Goal: Unclear

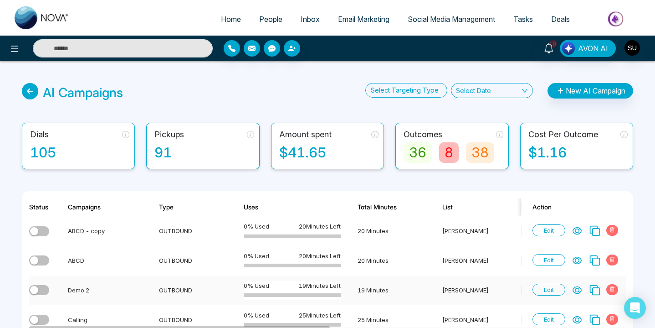
scroll to position [103, 0]
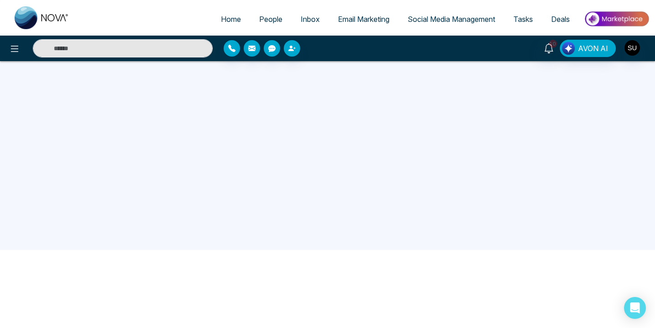
scroll to position [87, 0]
